Goal: Task Accomplishment & Management: Use online tool/utility

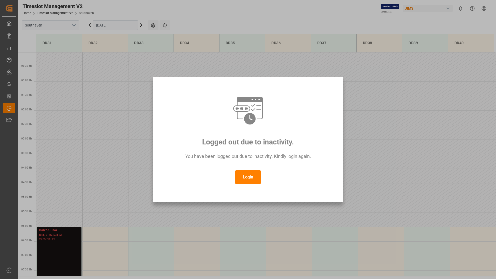
scroll to position [229, 0]
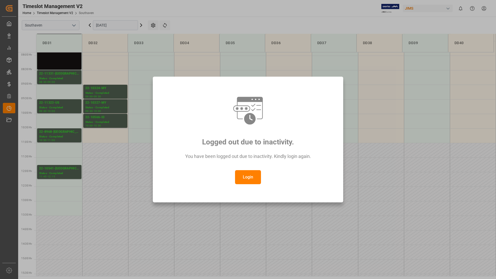
click at [252, 173] on button "Login" at bounding box center [248, 177] width 26 height 14
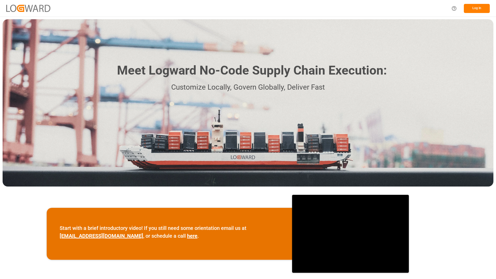
click at [473, 6] on button "Log In" at bounding box center [477, 8] width 26 height 9
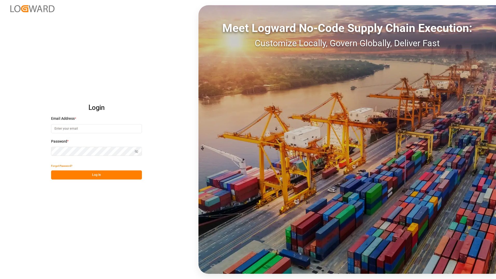
click at [123, 127] on input at bounding box center [96, 128] width 91 height 9
type input "Tessa.faulkner@jamindustriesusa.com"
click at [55, 175] on button "Log In" at bounding box center [96, 174] width 91 height 9
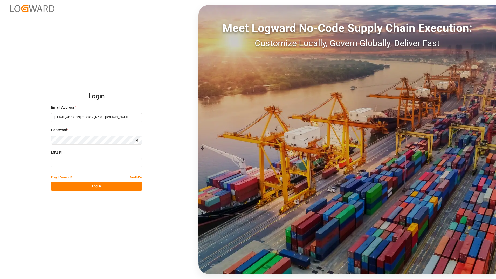
click at [63, 165] on input at bounding box center [96, 162] width 91 height 9
type input "378035"
click at [73, 186] on button "Log In" at bounding box center [96, 186] width 91 height 9
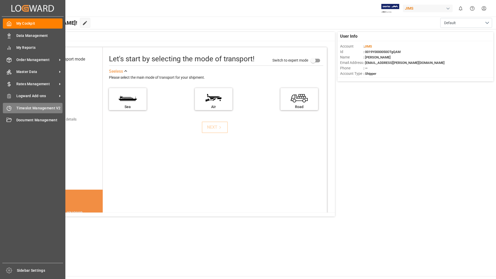
click at [23, 106] on span "Timeslot Management V2" at bounding box center [39, 107] width 46 height 5
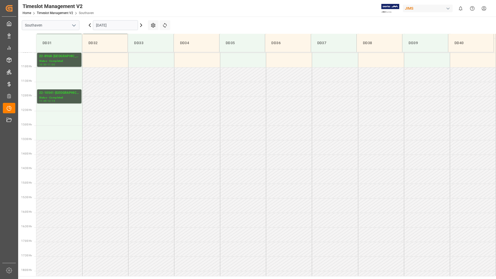
scroll to position [196, 0]
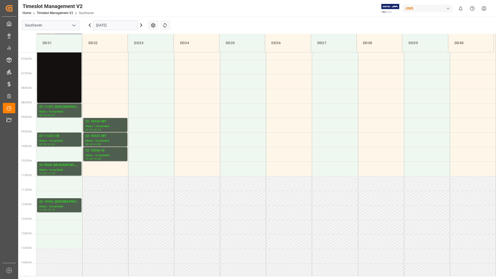
click at [97, 24] on input "[DATE]" at bounding box center [115, 25] width 45 height 10
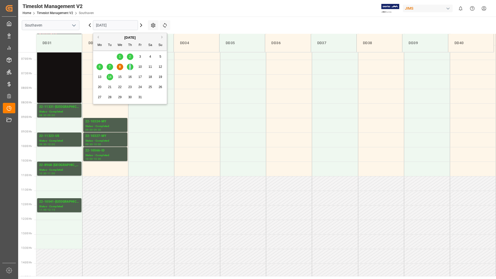
click at [130, 66] on span "9" at bounding box center [130, 67] width 2 height 4
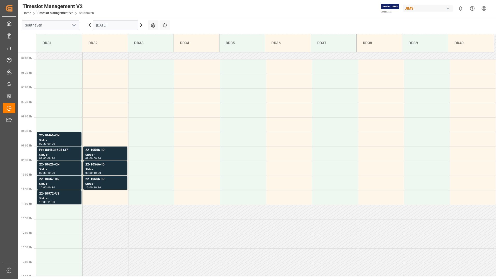
scroll to position [144, 0]
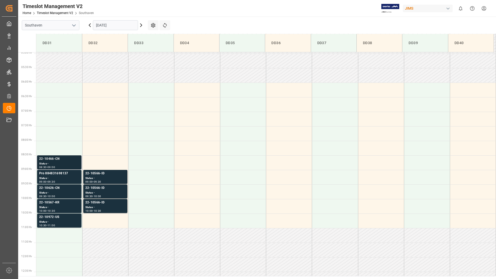
click at [59, 165] on div "Status -" at bounding box center [59, 163] width 40 height 4
click at [59, 175] on div "Pro 884831698137" at bounding box center [59, 173] width 40 height 5
click at [59, 188] on div "22-10626-CN" at bounding box center [59, 187] width 40 height 5
click at [59, 204] on div "22-10567-KR" at bounding box center [59, 202] width 40 height 5
click at [58, 217] on div "22-10972-US" at bounding box center [59, 216] width 40 height 5
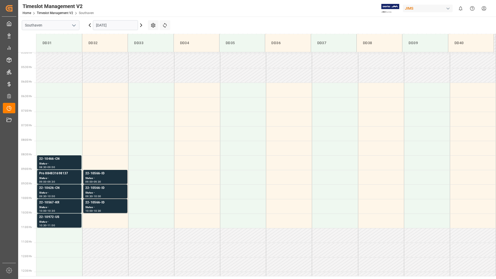
click at [100, 178] on div "Status -" at bounding box center [105, 178] width 40 height 4
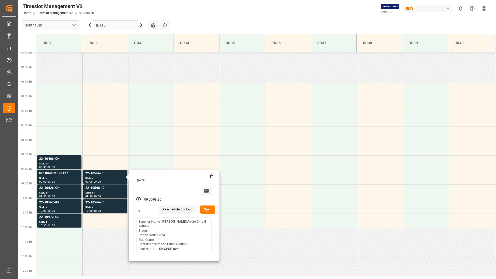
click at [210, 208] on button "Open" at bounding box center [207, 209] width 15 height 8
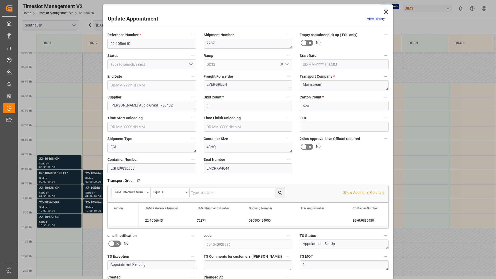
type input "09-10-2025 09:00"
type input "09-10-2025 09:30"
type input "08-10-2025 12:22"
click at [387, 11] on icon at bounding box center [385, 11] width 7 height 7
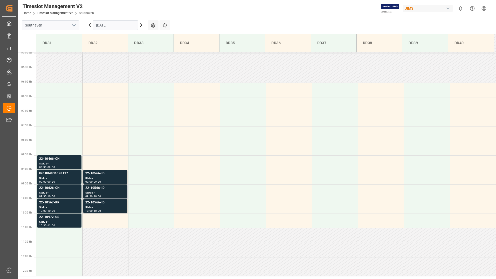
click at [111, 191] on div "Status -" at bounding box center [105, 192] width 40 height 4
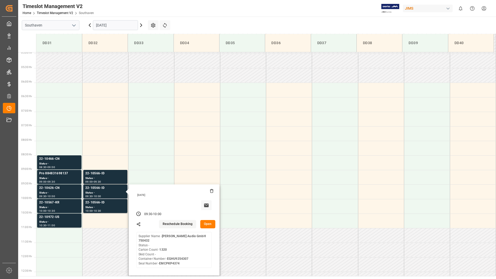
click at [209, 222] on button "Open" at bounding box center [207, 224] width 15 height 8
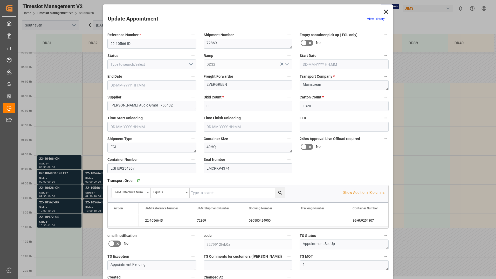
type input "09-10-2025 09:30"
type input "09-10-2025 10:00"
type input "08-10-2025 12:19"
click at [385, 11] on icon at bounding box center [386, 12] width 4 height 4
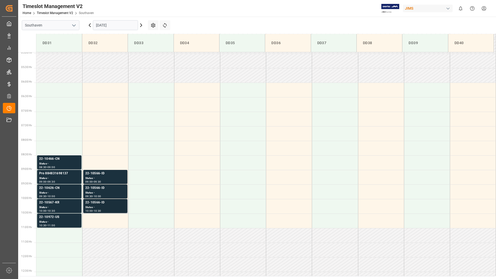
click at [106, 203] on div "22-10566-ID" at bounding box center [105, 202] width 40 height 5
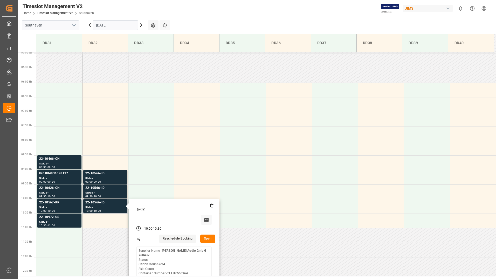
click at [209, 238] on button "Open" at bounding box center [207, 238] width 15 height 8
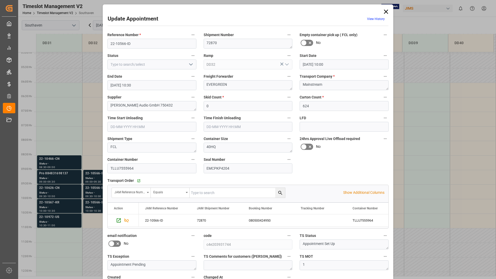
click at [387, 11] on icon at bounding box center [385, 11] width 7 height 7
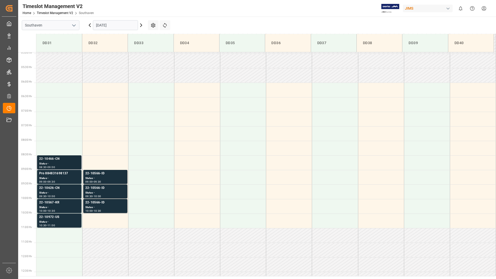
click at [57, 159] on div "22-10466-CN" at bounding box center [59, 158] width 40 height 5
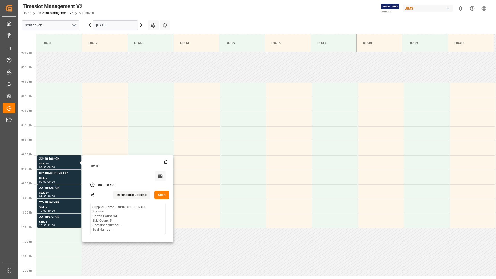
click at [160, 195] on button "Open" at bounding box center [161, 195] width 15 height 8
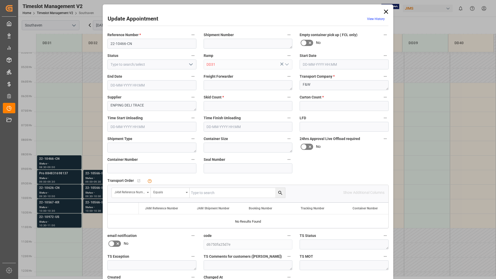
type input "5"
type input "93"
type input "09-10-2025 08:30"
type input "09-10-2025 09:00"
type input "08-10-2025 18:10"
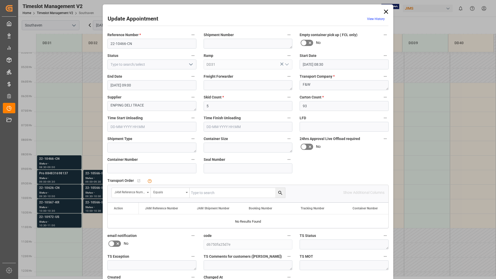
click at [212, 193] on input "text" at bounding box center [237, 193] width 95 height 10
type input "22-10466-cn"
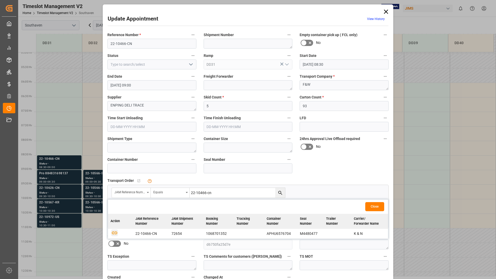
click at [114, 231] on icon "button" at bounding box center [114, 232] width 6 height 6
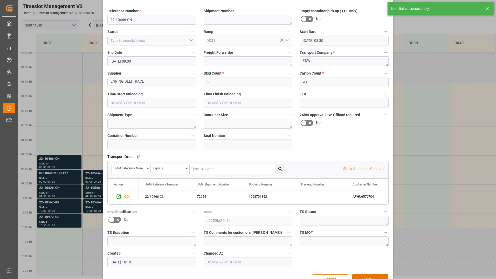
scroll to position [38, 0]
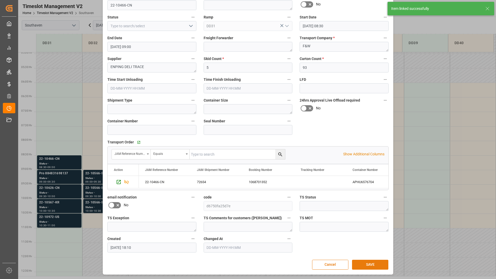
click at [363, 264] on button "SAVE" at bounding box center [370, 264] width 36 height 10
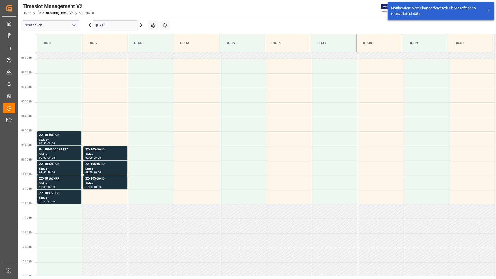
scroll to position [200, 0]
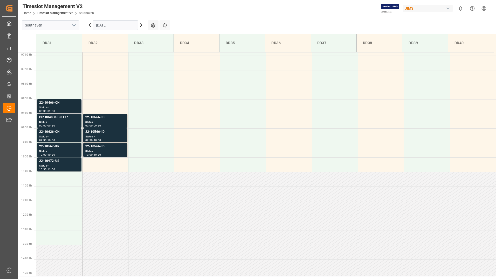
click at [60, 104] on div "22-10466-CN" at bounding box center [59, 102] width 40 height 5
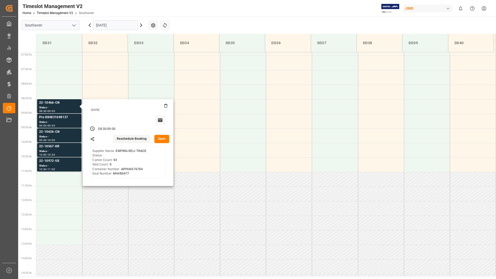
click at [159, 139] on button "Open" at bounding box center [161, 139] width 15 height 8
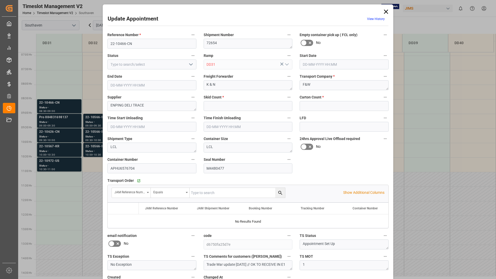
type input "5"
type input "93"
type input "09-10-2025 08:30"
type input "09-10-2025 09:00"
type input "08-10-2025 18:10"
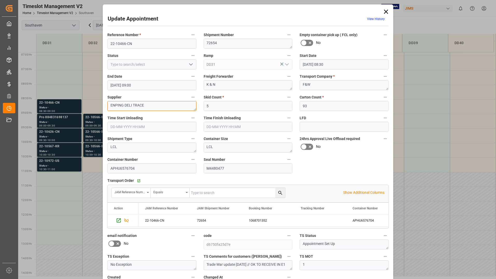
click at [148, 105] on textarea "ENPING DELI TRACE" at bounding box center [151, 106] width 89 height 10
type textarea "E"
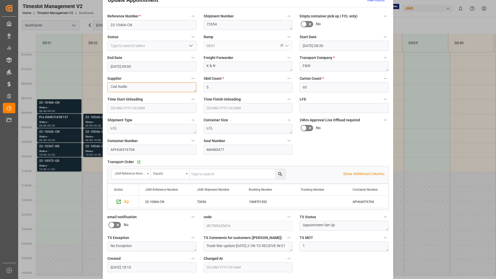
scroll to position [38, 0]
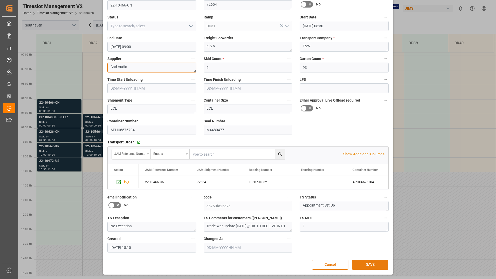
type textarea "Cad Audio"
click at [366, 261] on button "SAVE" at bounding box center [370, 264] width 36 height 10
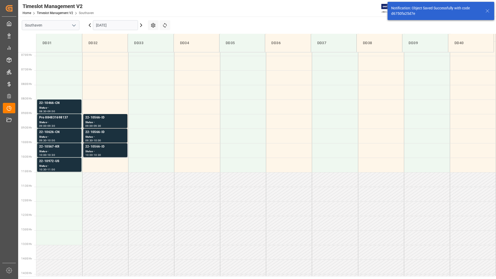
scroll to position [200, 0]
click at [55, 136] on div "Status -" at bounding box center [59, 136] width 40 height 4
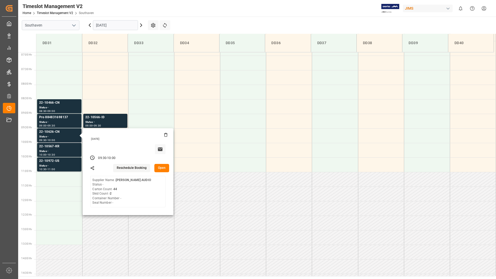
click at [162, 166] on button "Open" at bounding box center [161, 168] width 15 height 8
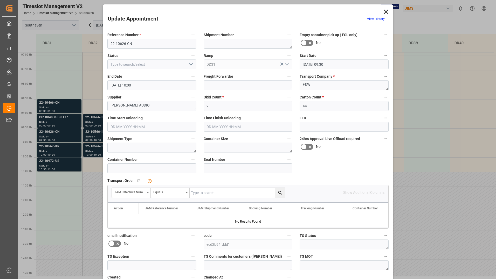
click at [231, 193] on input "text" at bounding box center [237, 193] width 95 height 10
type input "22-10626-cn"
click at [279, 191] on icon "search button" at bounding box center [279, 192] width 5 height 5
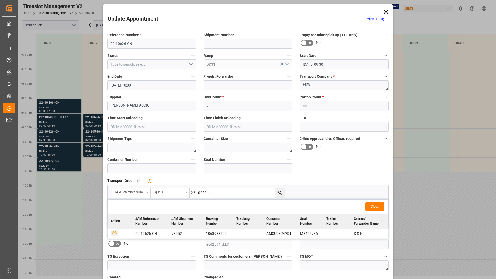
click at [115, 230] on icon "button" at bounding box center [114, 232] width 6 height 6
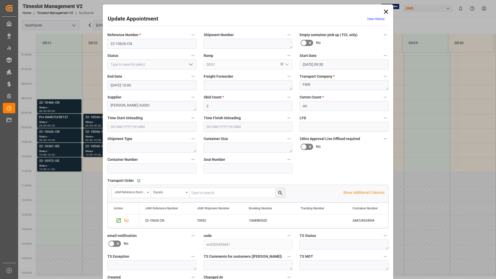
click at [384, 11] on icon at bounding box center [386, 12] width 4 height 4
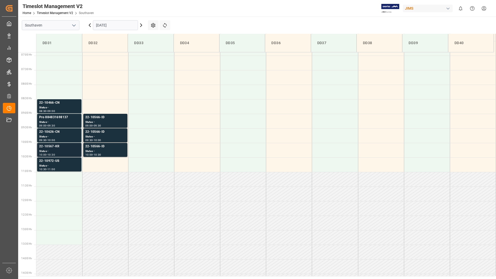
click at [51, 146] on div "22-10567-KR" at bounding box center [59, 146] width 40 height 5
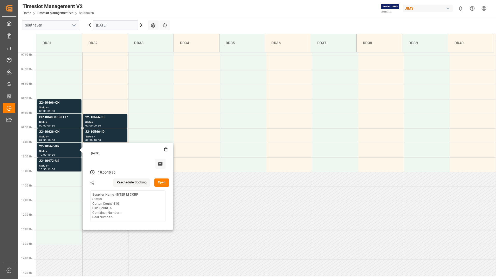
click at [157, 180] on button "Open" at bounding box center [161, 182] width 15 height 8
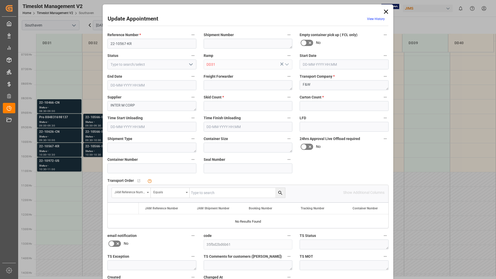
type input "5"
type input "110"
type input "09-10-2025 10:00"
type input "09-10-2025 10:30"
type input "08-10-2025 18:09"
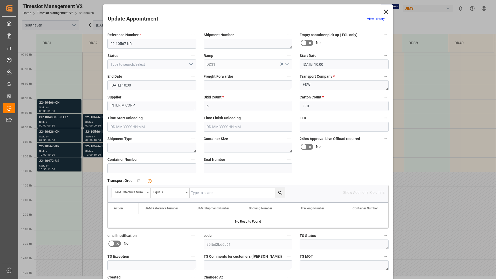
click at [222, 193] on input "text" at bounding box center [237, 193] width 95 height 10
type input "22-10567-kr"
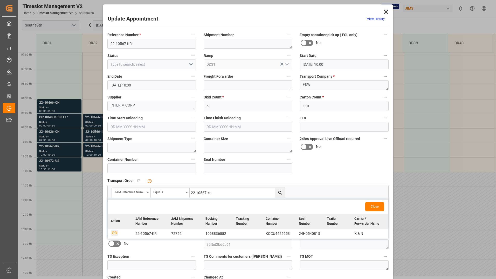
click at [114, 234] on icon "button" at bounding box center [114, 232] width 6 height 6
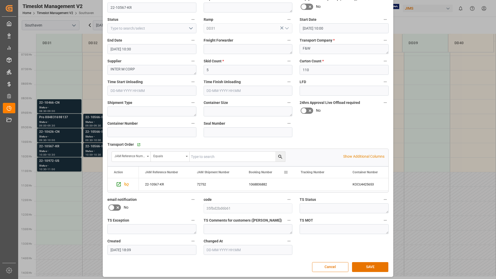
scroll to position [38, 0]
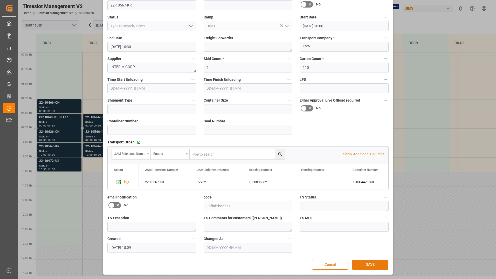
click at [379, 264] on button "SAVE" at bounding box center [370, 264] width 36 height 10
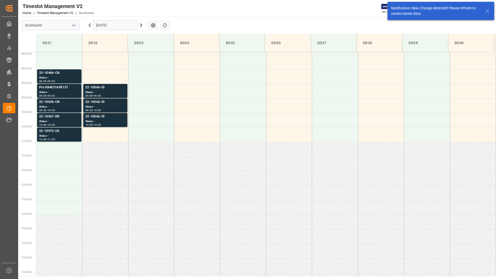
scroll to position [240, 0]
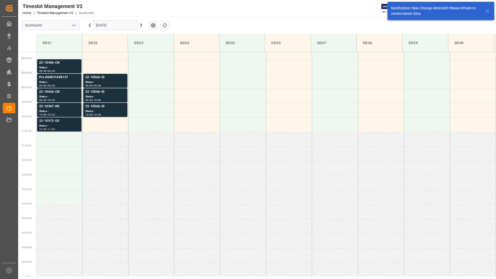
click at [53, 124] on div "Status -" at bounding box center [59, 125] width 40 height 4
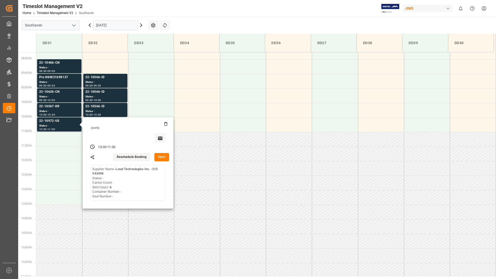
click at [159, 157] on button "Open" at bounding box center [161, 157] width 15 height 8
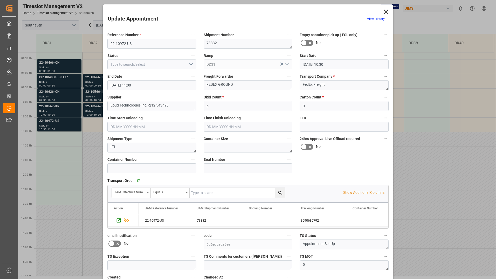
click at [384, 13] on icon at bounding box center [385, 11] width 7 height 7
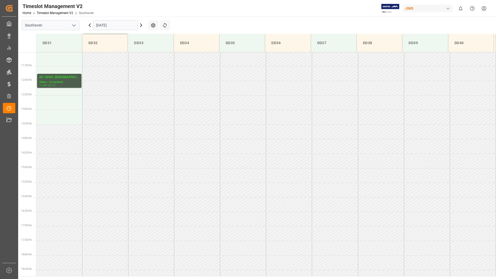
scroll to position [403, 0]
